Goal: Information Seeking & Learning: Learn about a topic

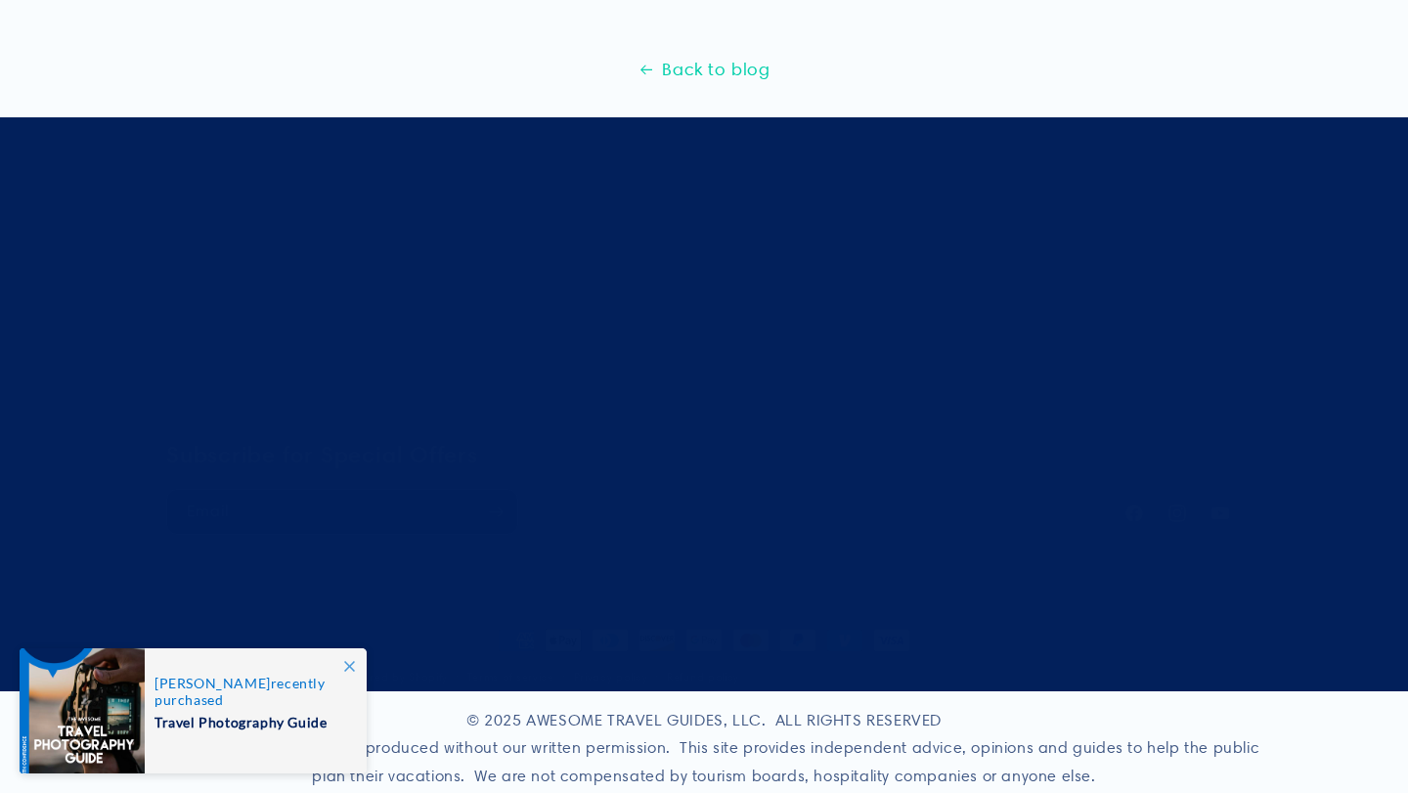
scroll to position [798, 0]
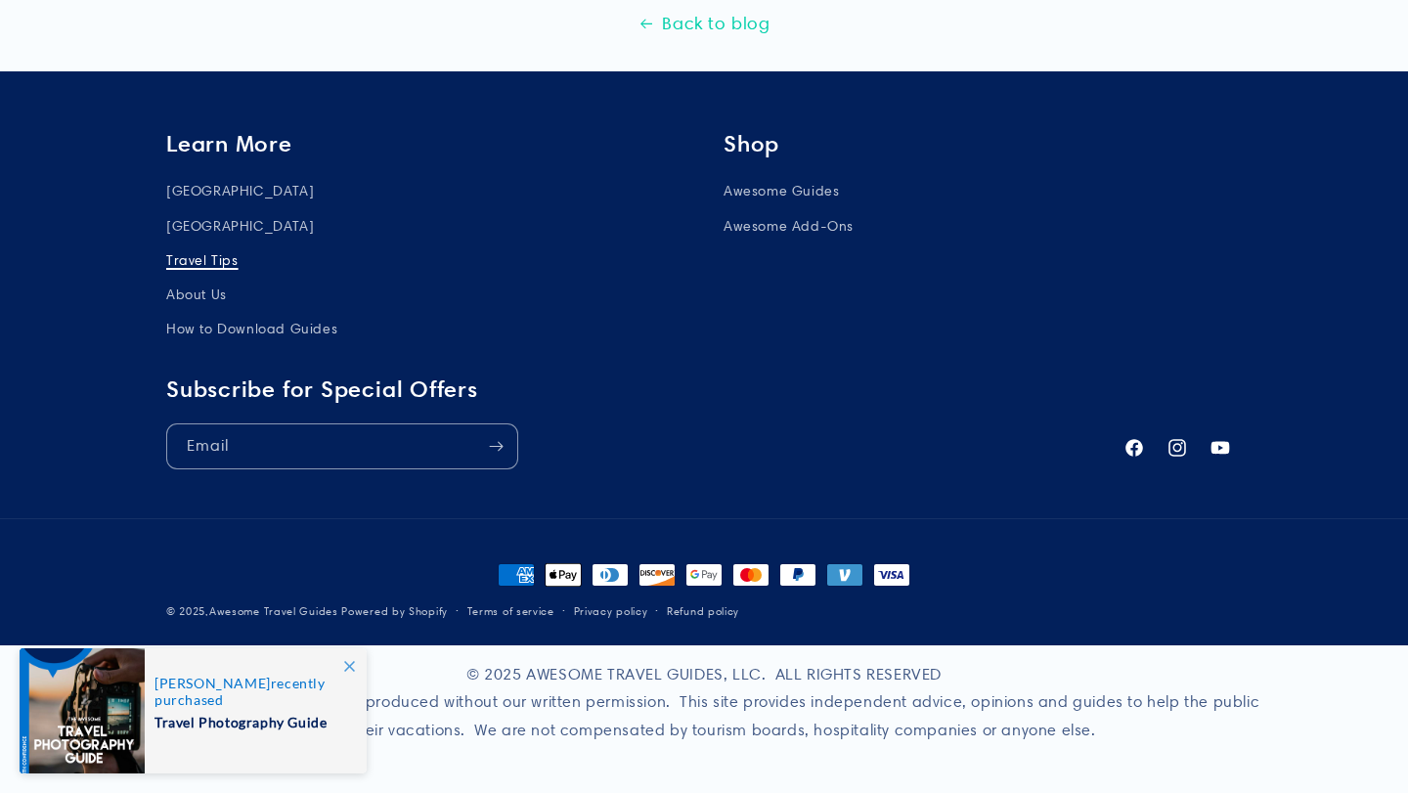
click at [217, 263] on link "Travel Tips" at bounding box center [202, 260] width 72 height 34
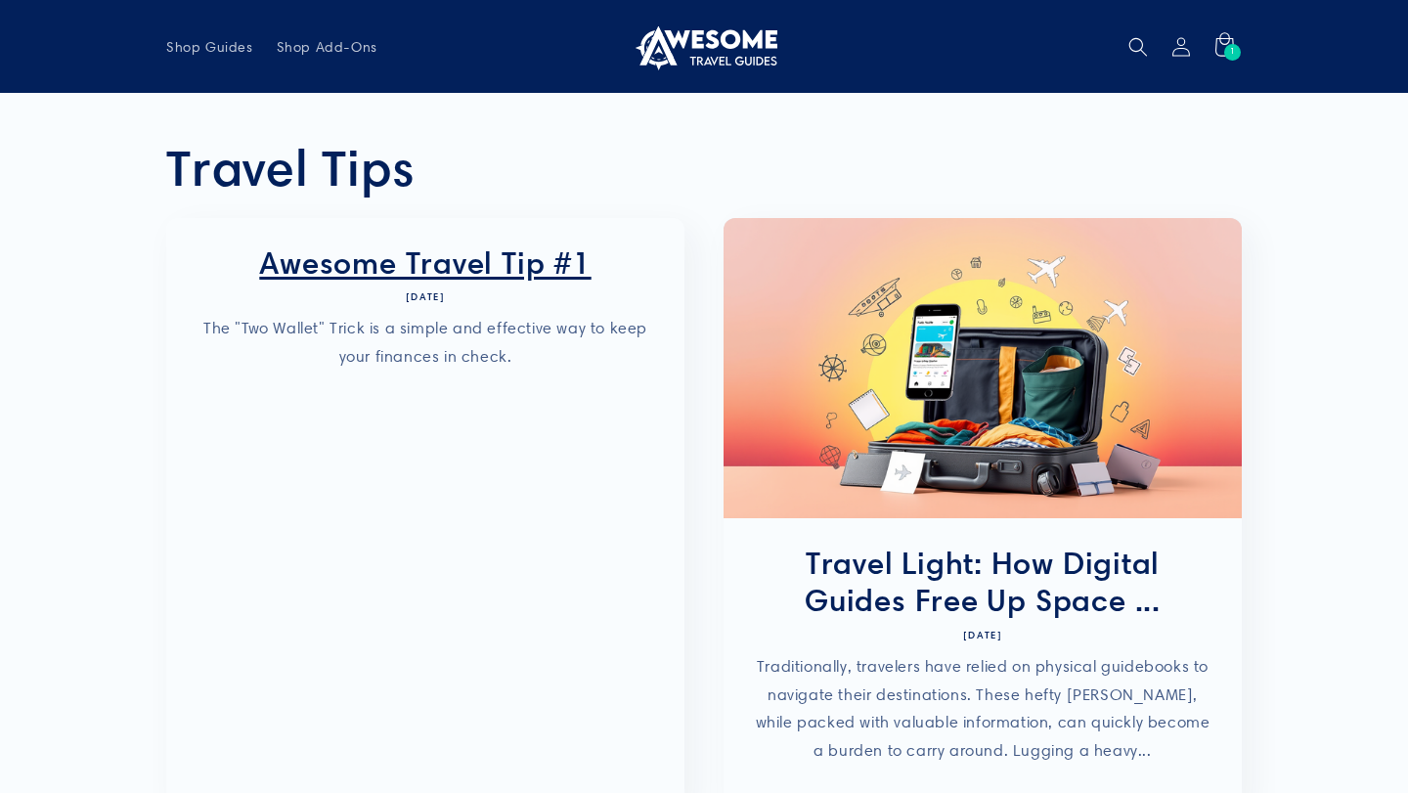
click at [457, 278] on link "Awesome Travel Tip #1" at bounding box center [426, 262] width 460 height 37
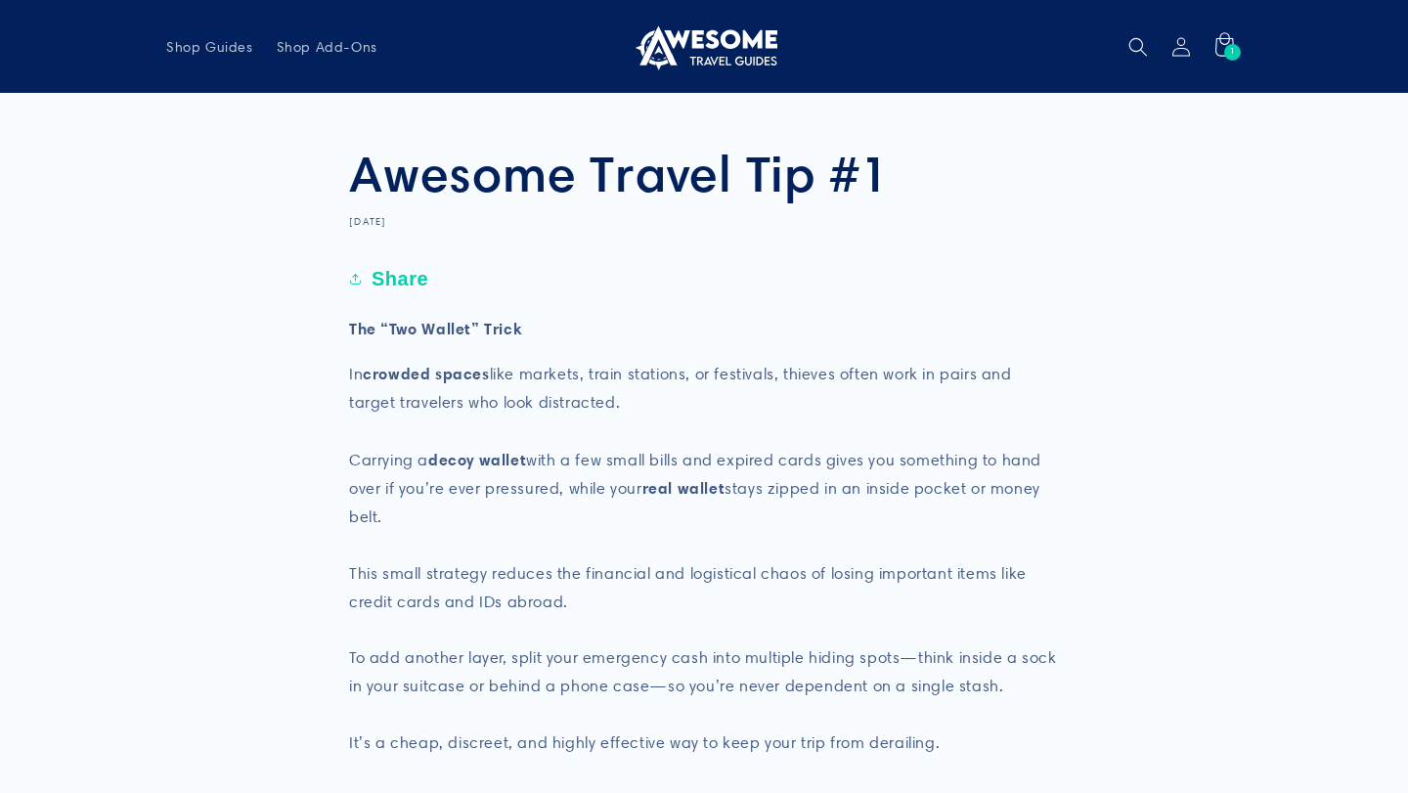
click at [720, 47] on img at bounding box center [704, 46] width 147 height 47
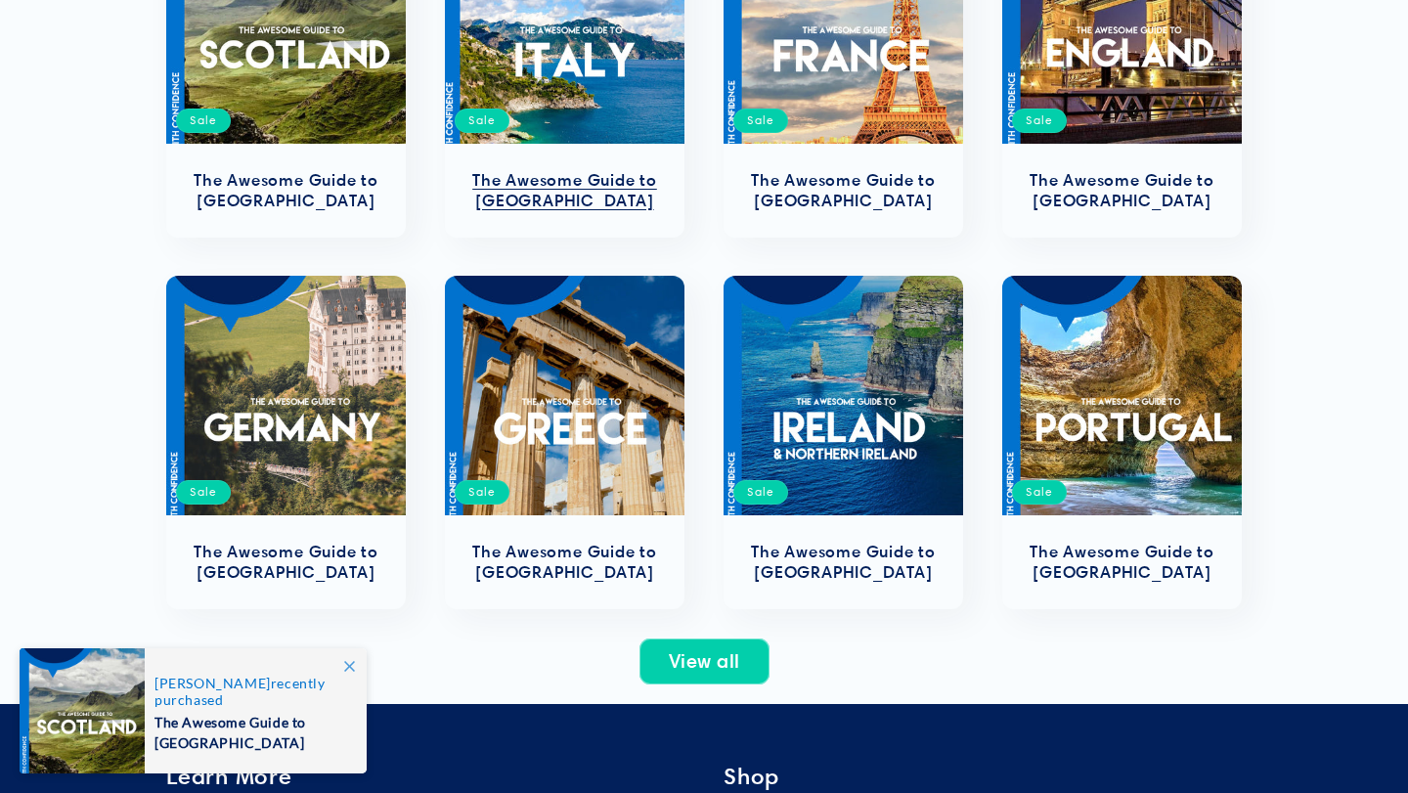
scroll to position [1227, 0]
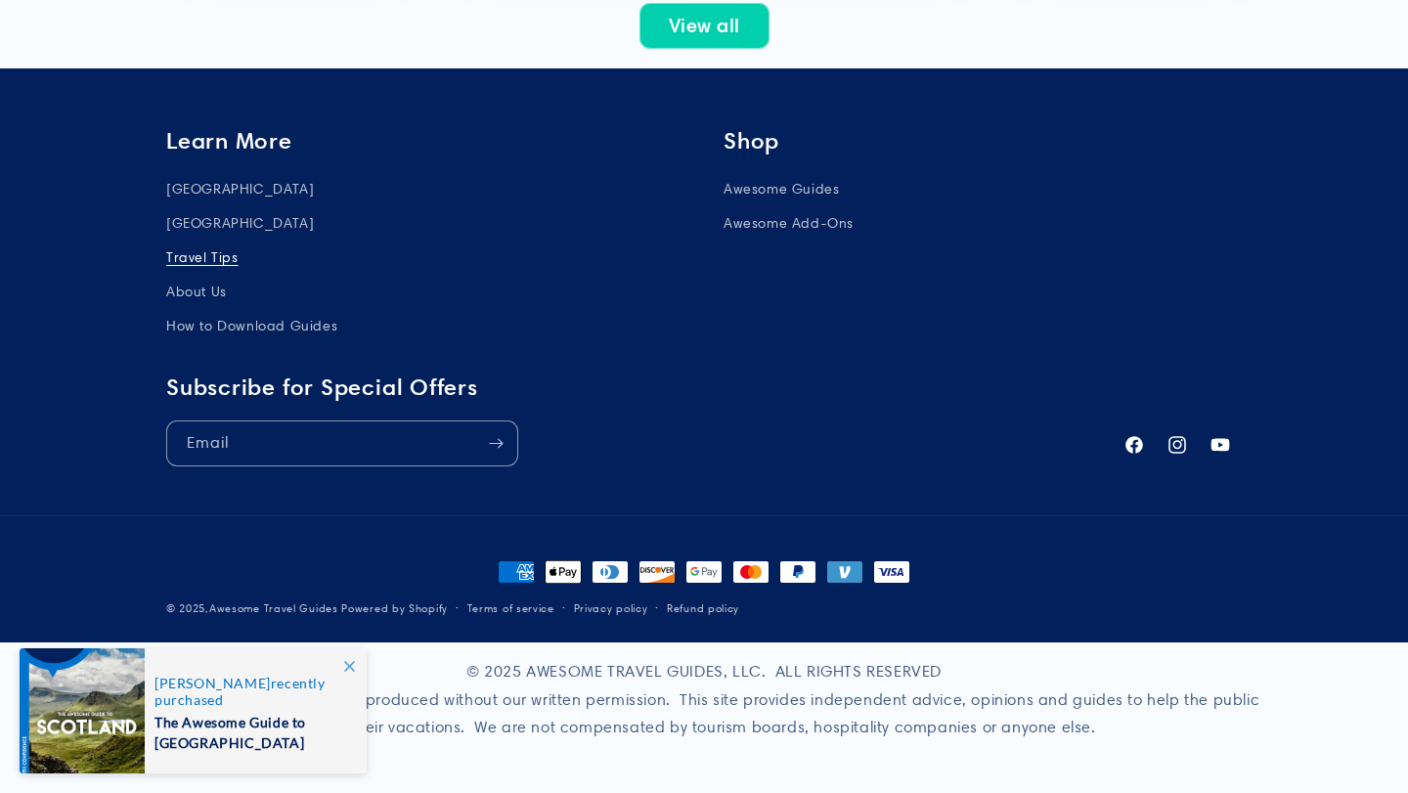
click at [207, 248] on link "Travel Tips" at bounding box center [202, 258] width 72 height 34
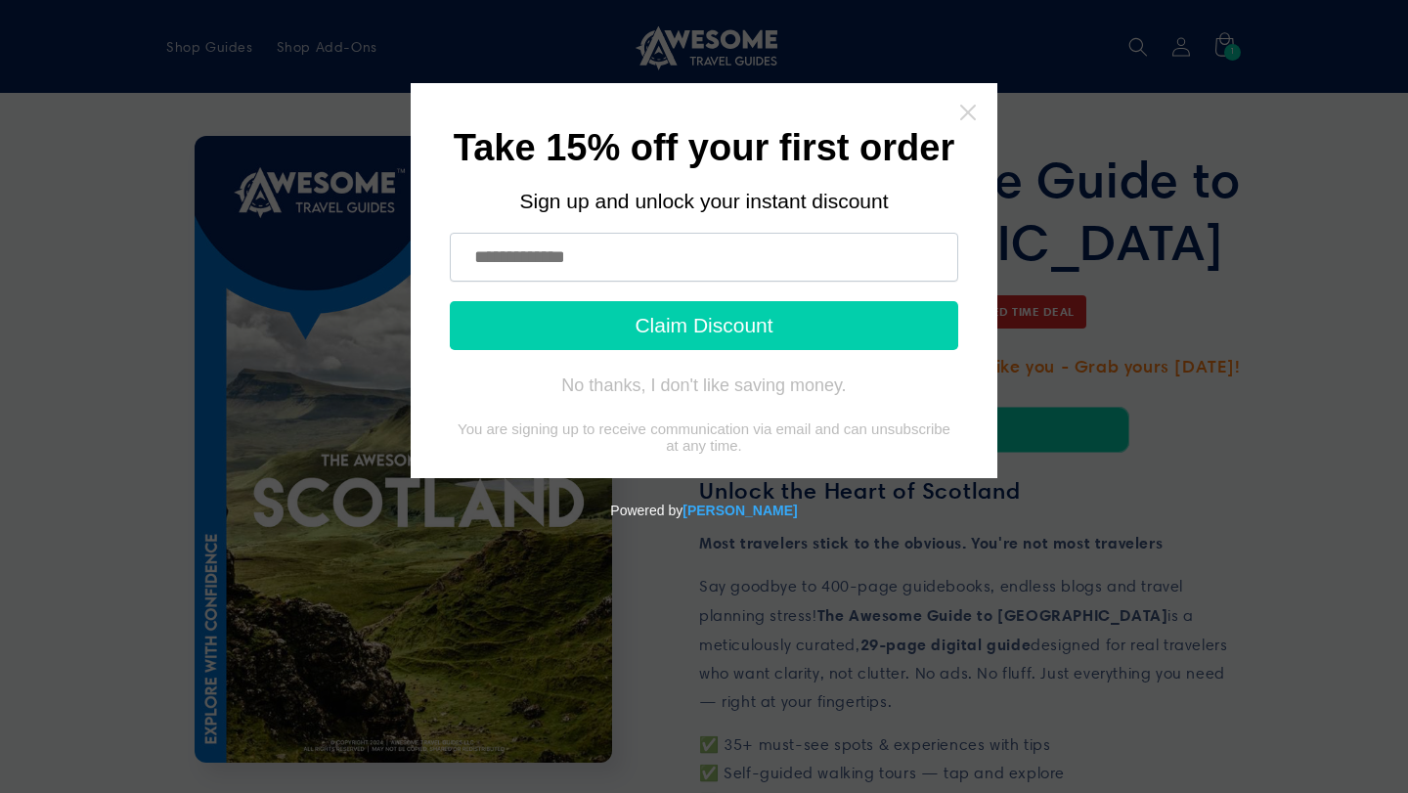
click at [965, 109] on icon "Close widget" at bounding box center [968, 113] width 16 height 16
